Goal: Register for event/course

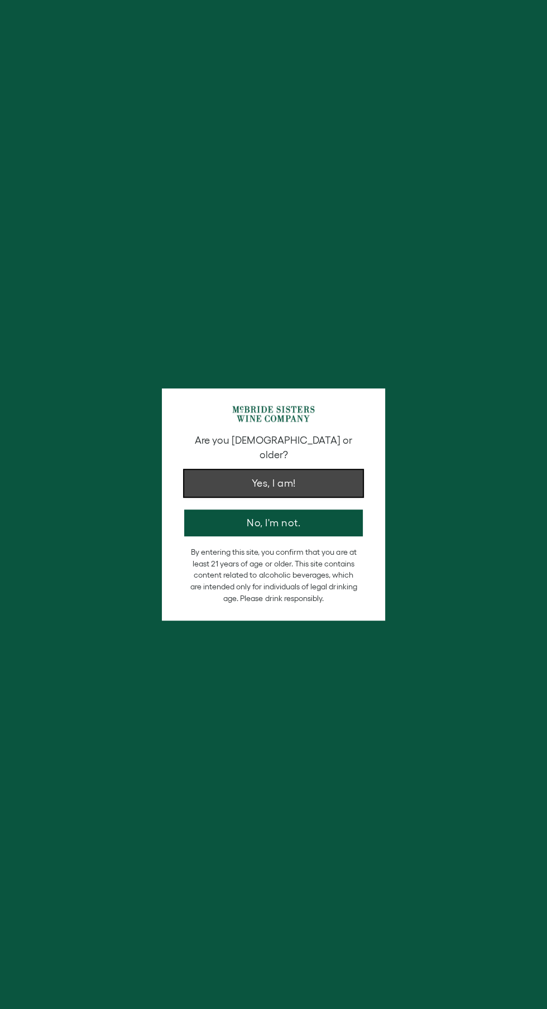
click at [322, 481] on button "Yes, I am!" at bounding box center [273, 483] width 179 height 27
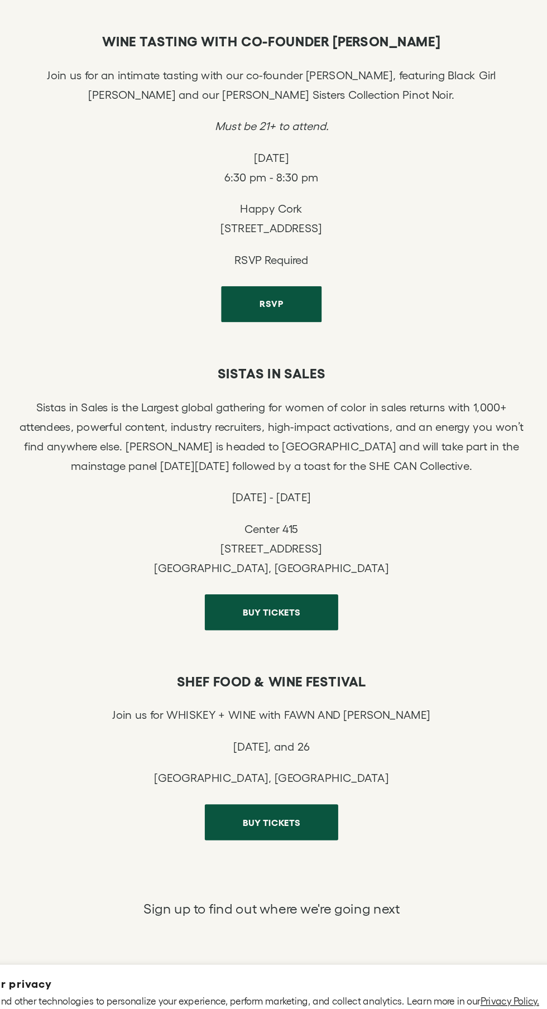
scroll to position [380, 0]
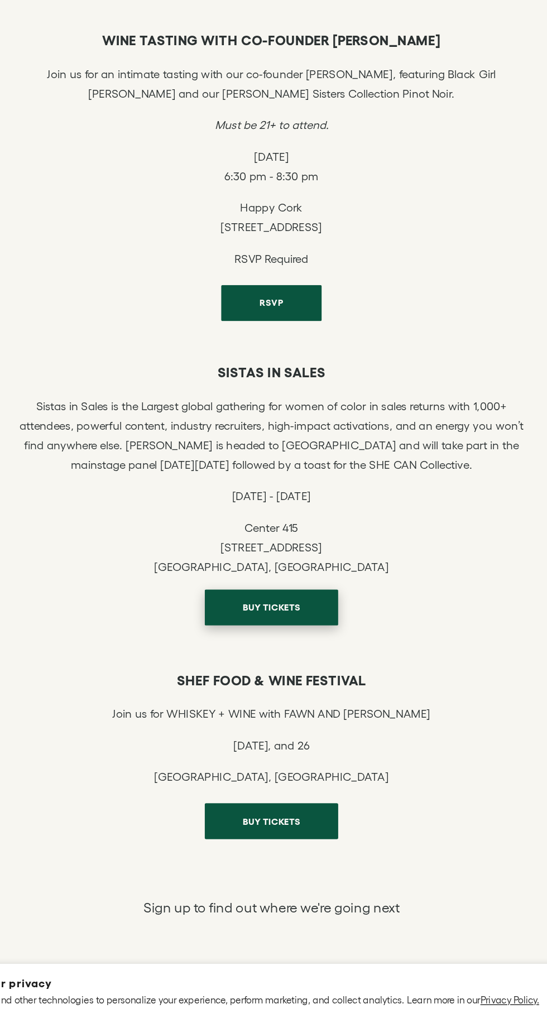
click at [266, 673] on span "BUY TICKETS" at bounding box center [274, 671] width 70 height 22
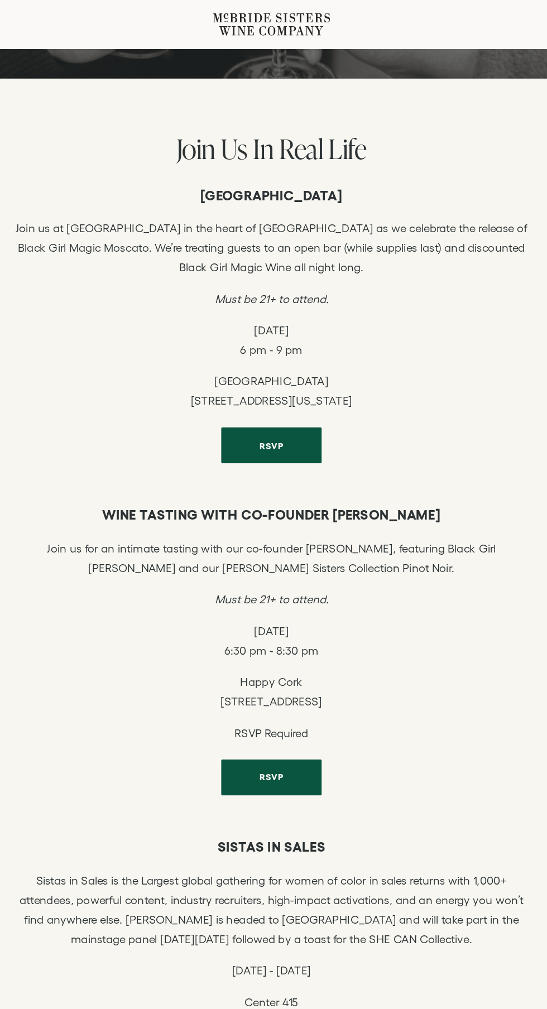
scroll to position [240, 0]
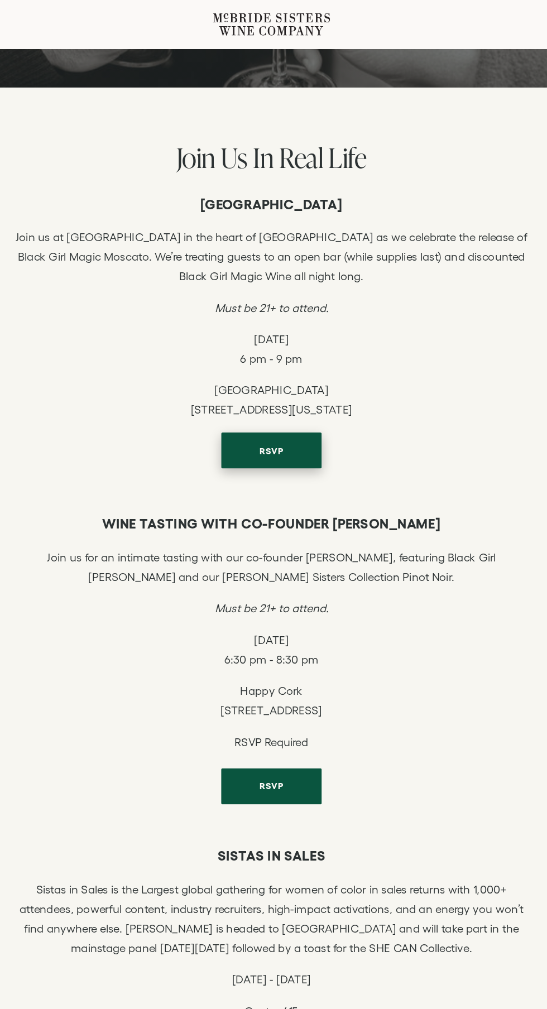
click at [273, 328] on span "RSVP" at bounding box center [273, 336] width 45 height 22
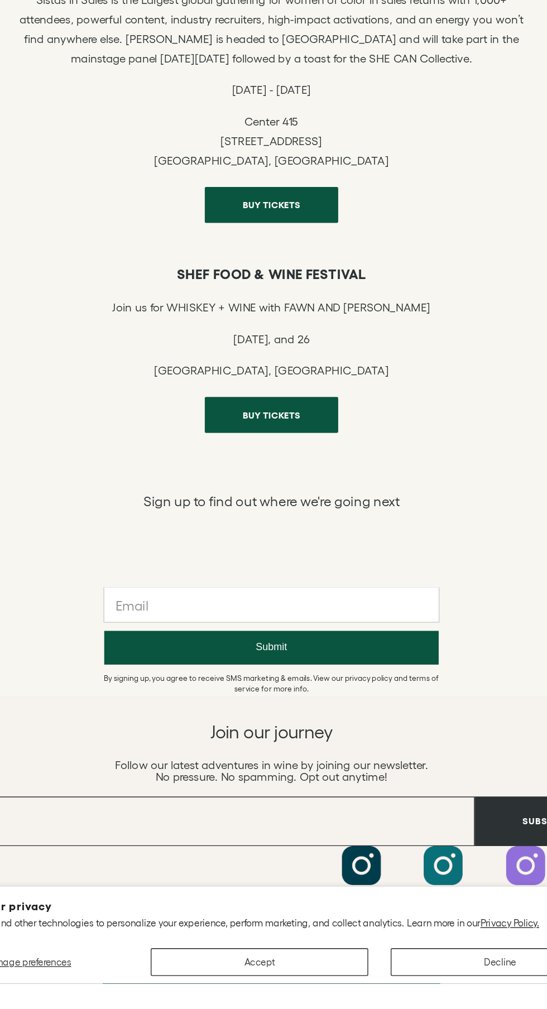
scroll to position [627, 0]
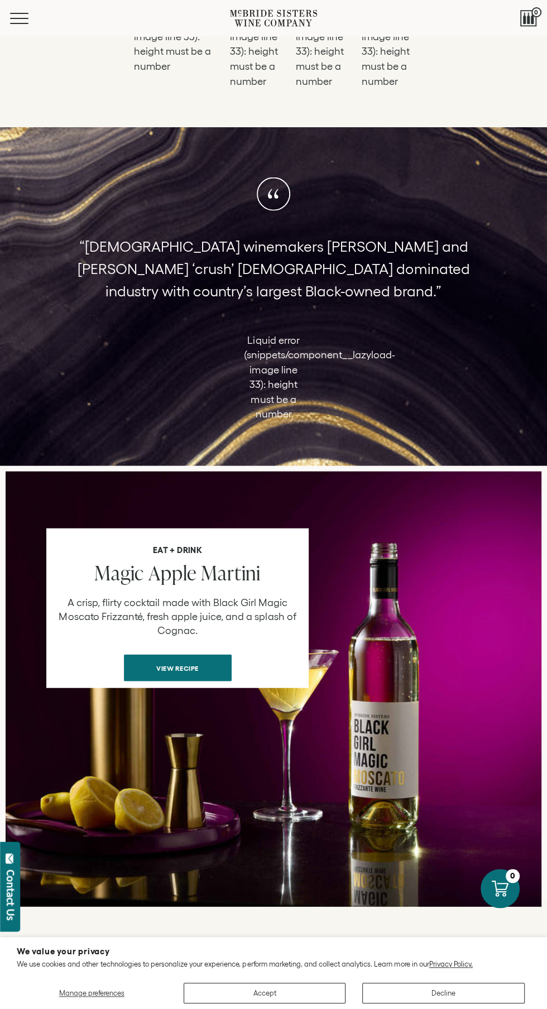
scroll to position [1402, 0]
